Goal: Task Accomplishment & Management: Manage account settings

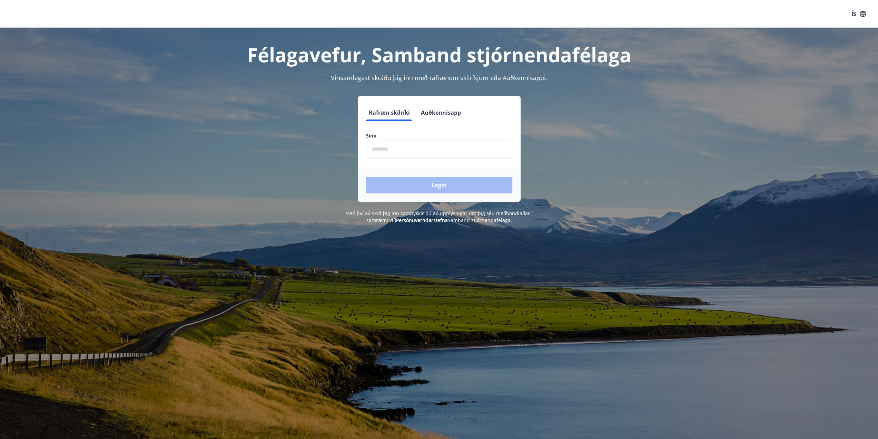
click at [422, 149] on input "phone" at bounding box center [439, 148] width 146 height 17
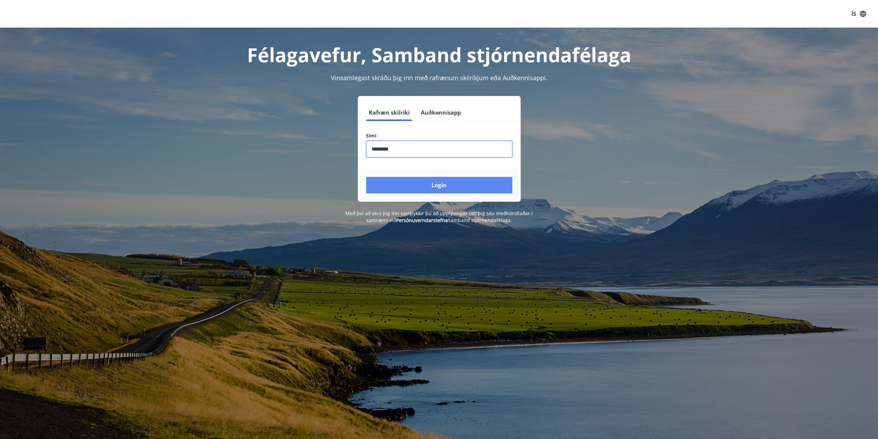
click at [438, 186] on button "Login" at bounding box center [439, 185] width 146 height 17
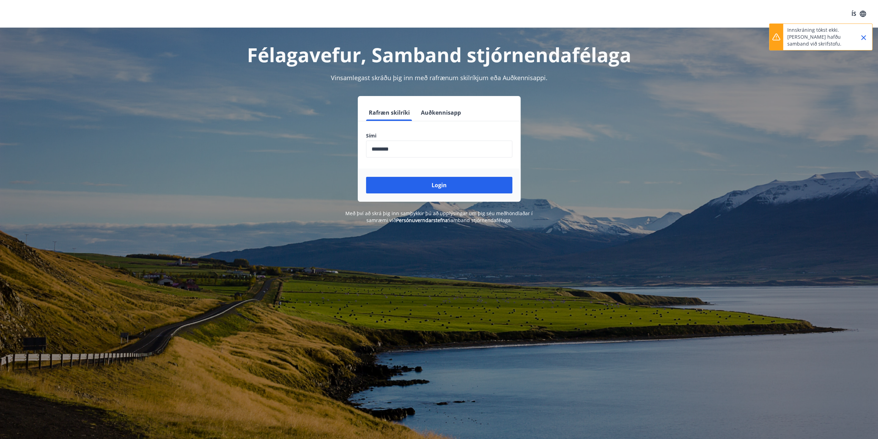
click at [393, 147] on input "phone" at bounding box center [439, 148] width 146 height 17
click at [446, 193] on div "Login" at bounding box center [439, 184] width 163 height 33
click at [383, 147] on input "phone" at bounding box center [439, 148] width 146 height 17
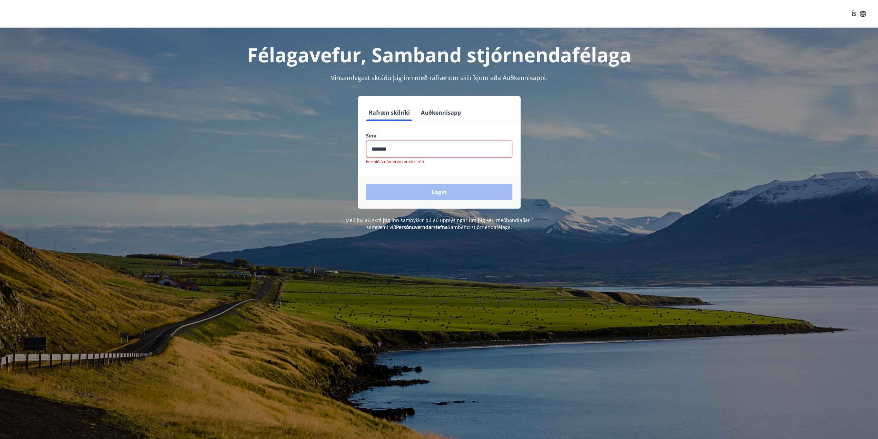
type input "********"
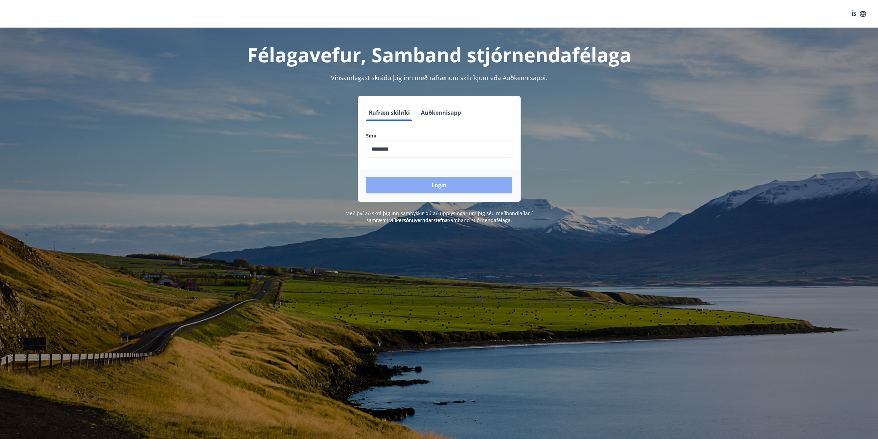
click at [440, 190] on button "Login" at bounding box center [439, 185] width 146 height 17
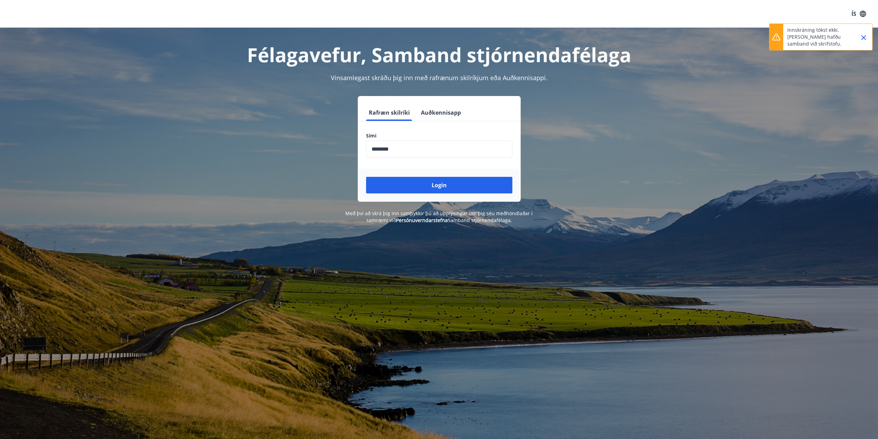
click at [865, 38] on icon "Close" at bounding box center [864, 37] width 8 height 8
click at [397, 57] on h1 "Félagavefur, Samband stjórnendafélaga" at bounding box center [439, 54] width 480 height 26
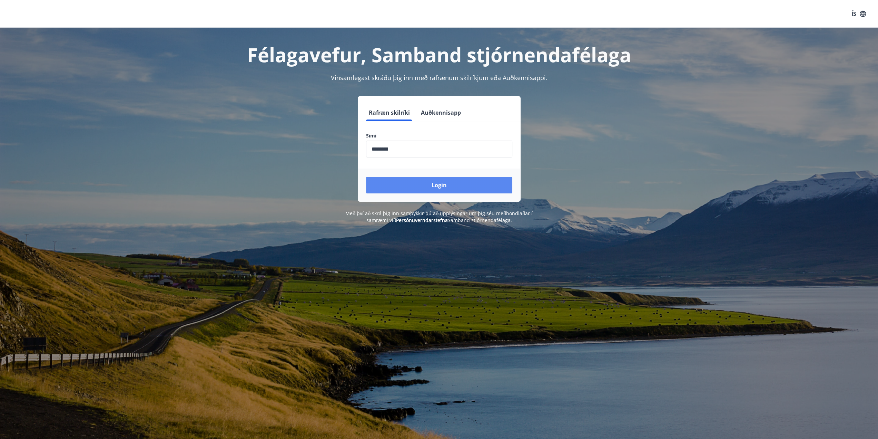
click at [417, 184] on button "Login" at bounding box center [439, 185] width 146 height 17
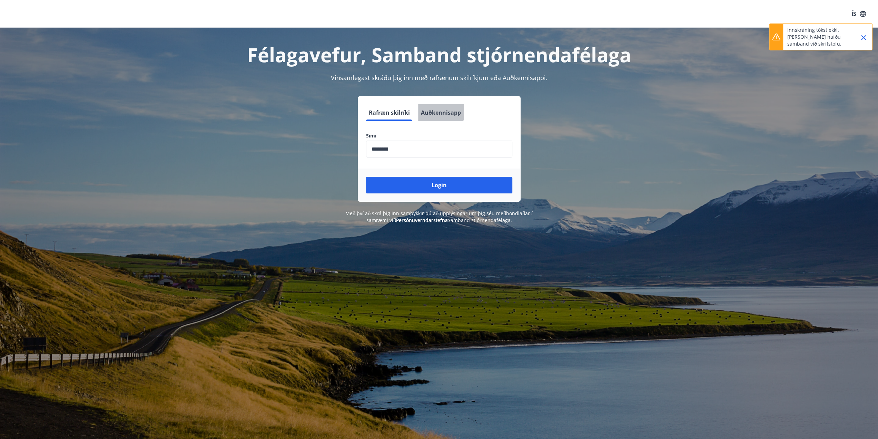
click at [434, 111] on button "Auðkennisapp" at bounding box center [441, 112] width 46 height 17
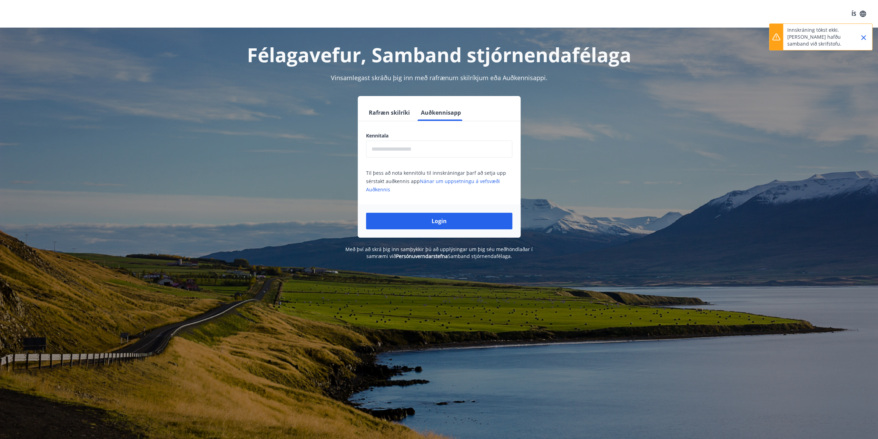
click at [381, 111] on button "Rafræn skilríki" at bounding box center [389, 112] width 47 height 17
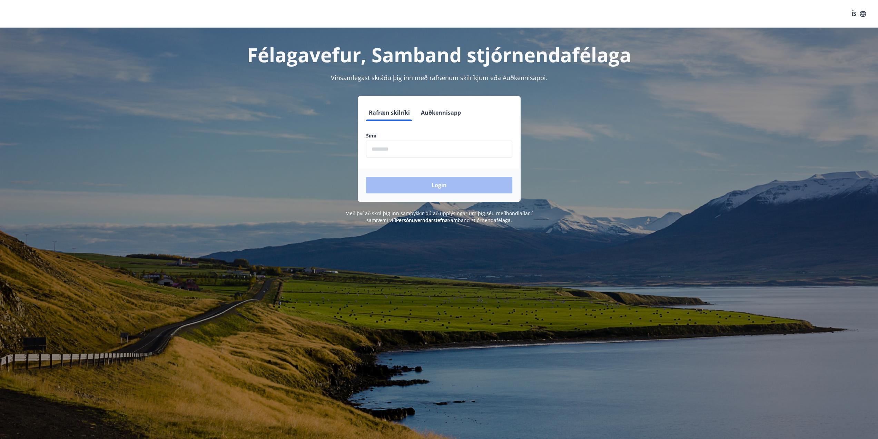
click at [401, 150] on input "phone" at bounding box center [439, 148] width 146 height 17
type input "********"
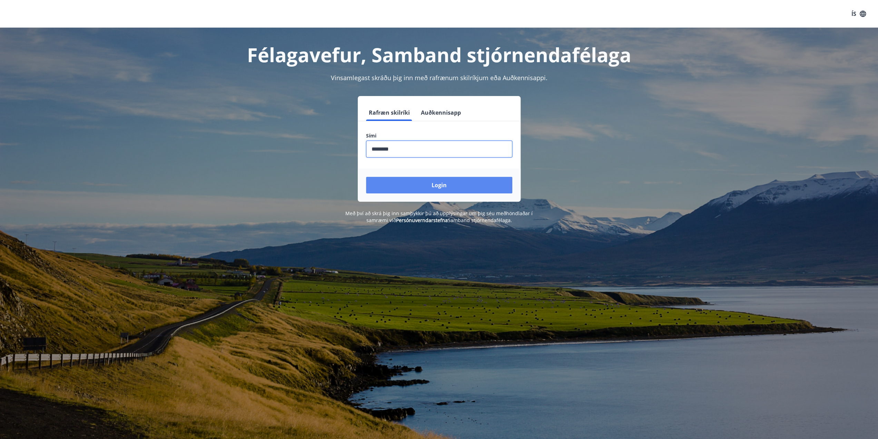
click at [475, 187] on button "Login" at bounding box center [439, 185] width 146 height 17
